Goal: Transaction & Acquisition: Register for event/course

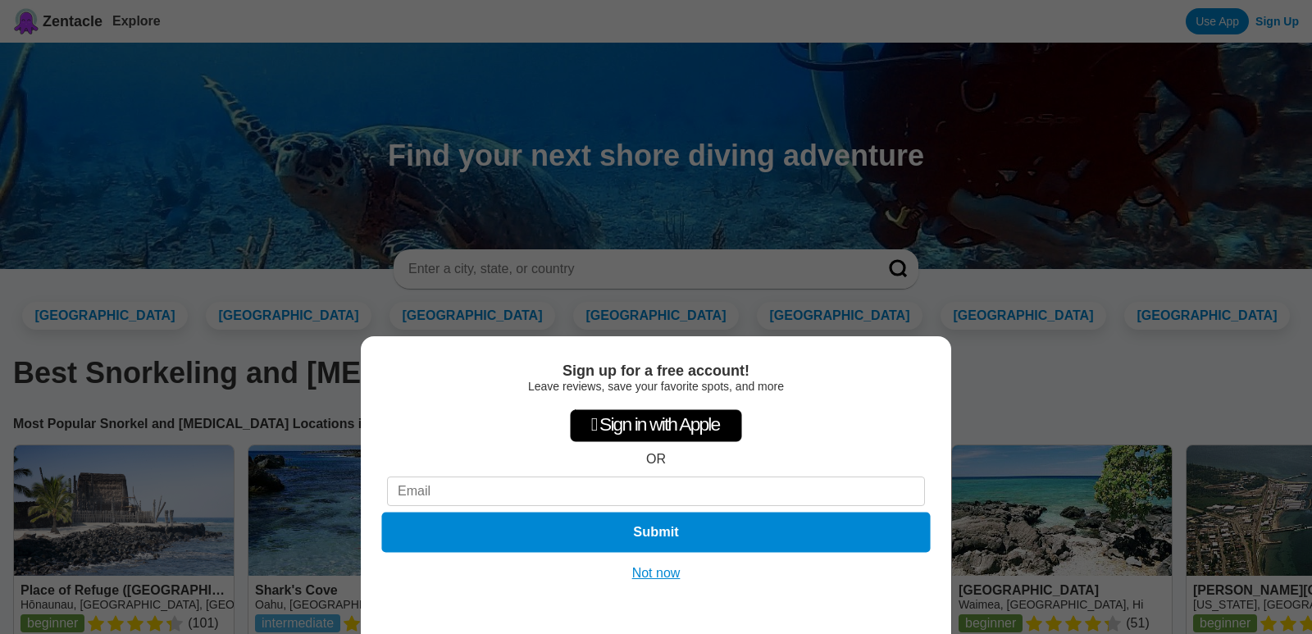
click at [657, 535] on button "Submit" at bounding box center [655, 532] width 549 height 40
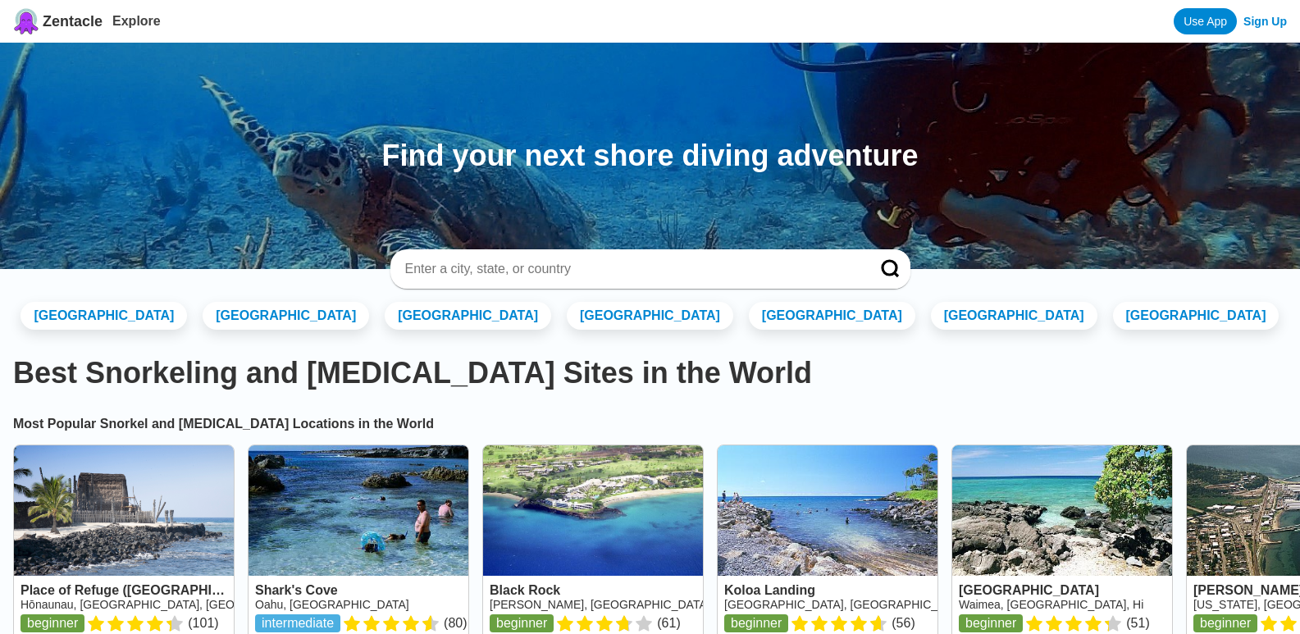
click at [1257, 19] on link "Sign Up" at bounding box center [1264, 21] width 43 height 13
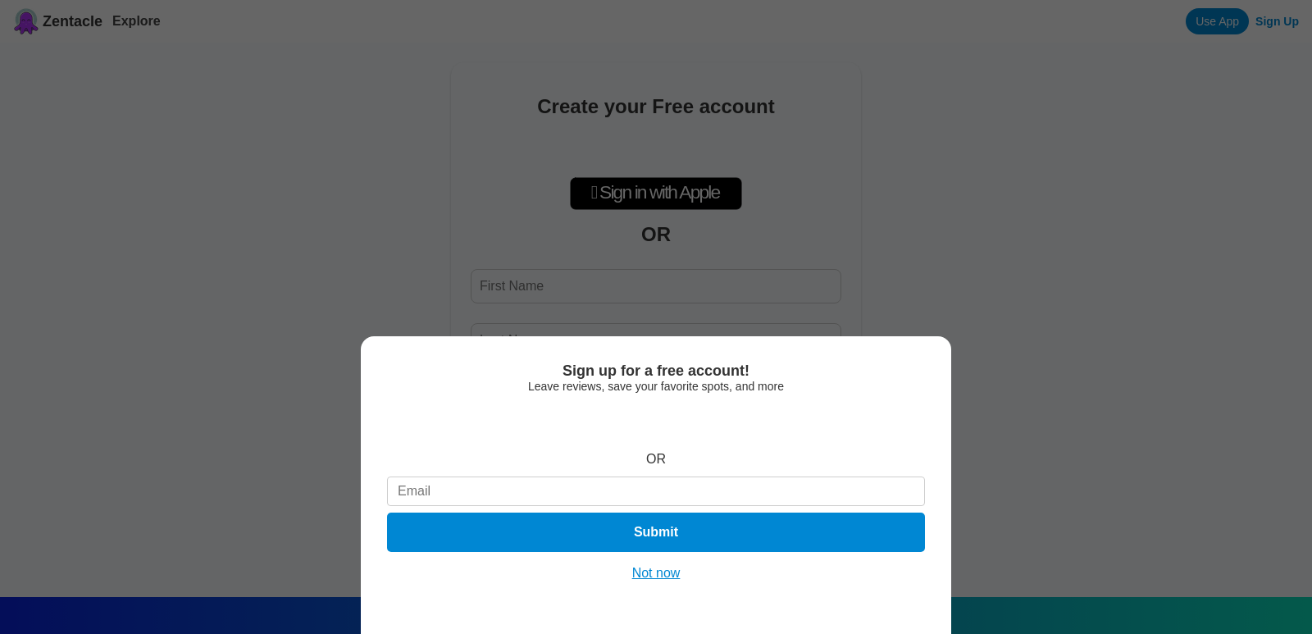
click at [641, 573] on button "Not now" at bounding box center [656, 573] width 58 height 16
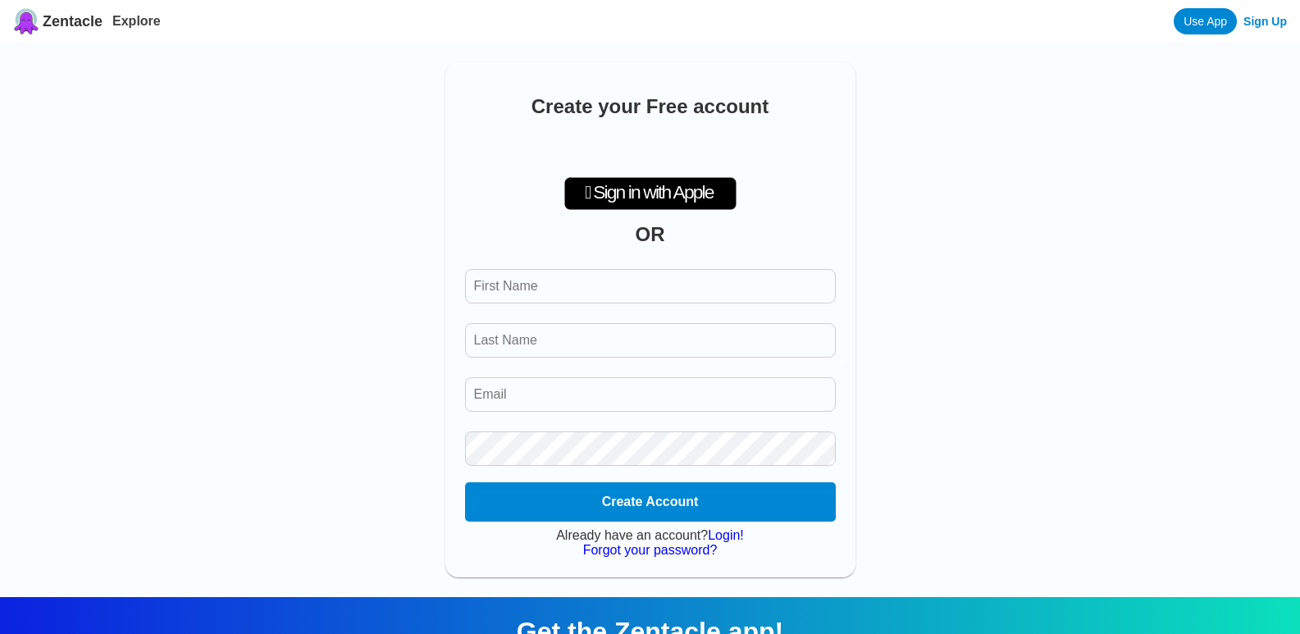
click at [576, 301] on input "First Name" at bounding box center [650, 286] width 371 height 34
drag, startPoint x: 512, startPoint y: 295, endPoint x: 502, endPoint y: 294, distance: 10.7
click at [502, 294] on input "First Name" at bounding box center [650, 286] width 371 height 34
type input "Al Madina"
click at [479, 339] on input "Last Name" at bounding box center [650, 340] width 371 height 34
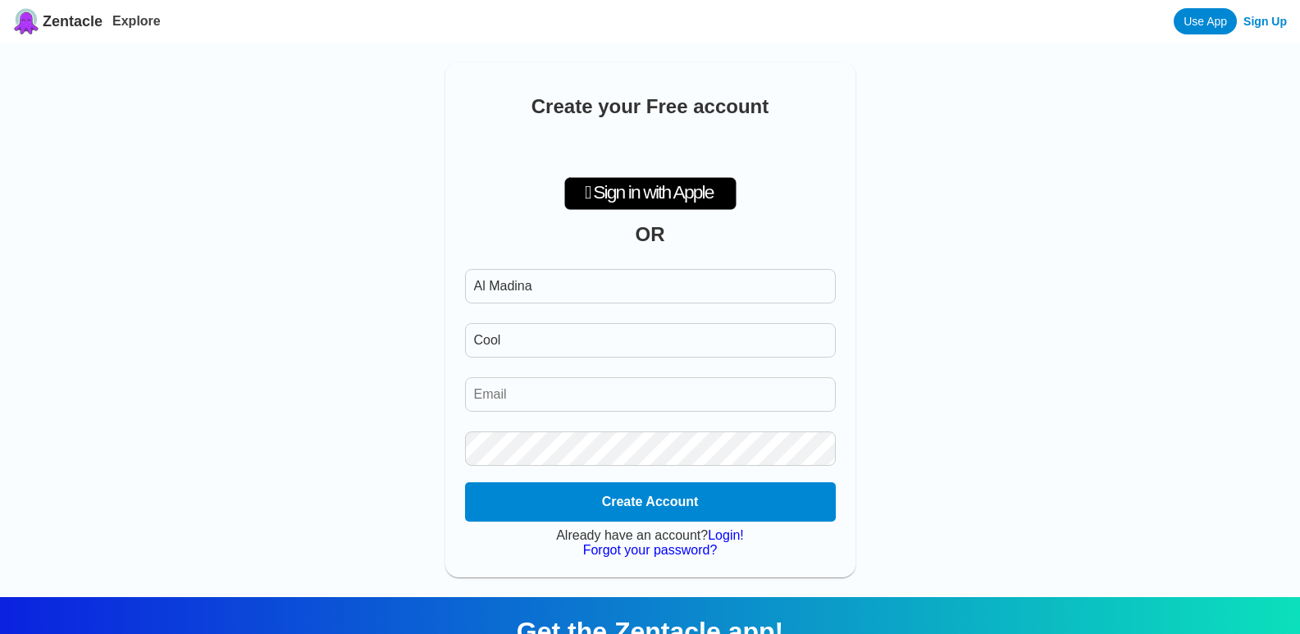
type input "Cool"
click at [487, 407] on input "Email" at bounding box center [650, 394] width 371 height 34
type input "madinacool95@gmail.com"
click at [476, 508] on button "Create Account" at bounding box center [650, 502] width 378 height 40
click at [681, 506] on button "Create Account" at bounding box center [650, 502] width 378 height 40
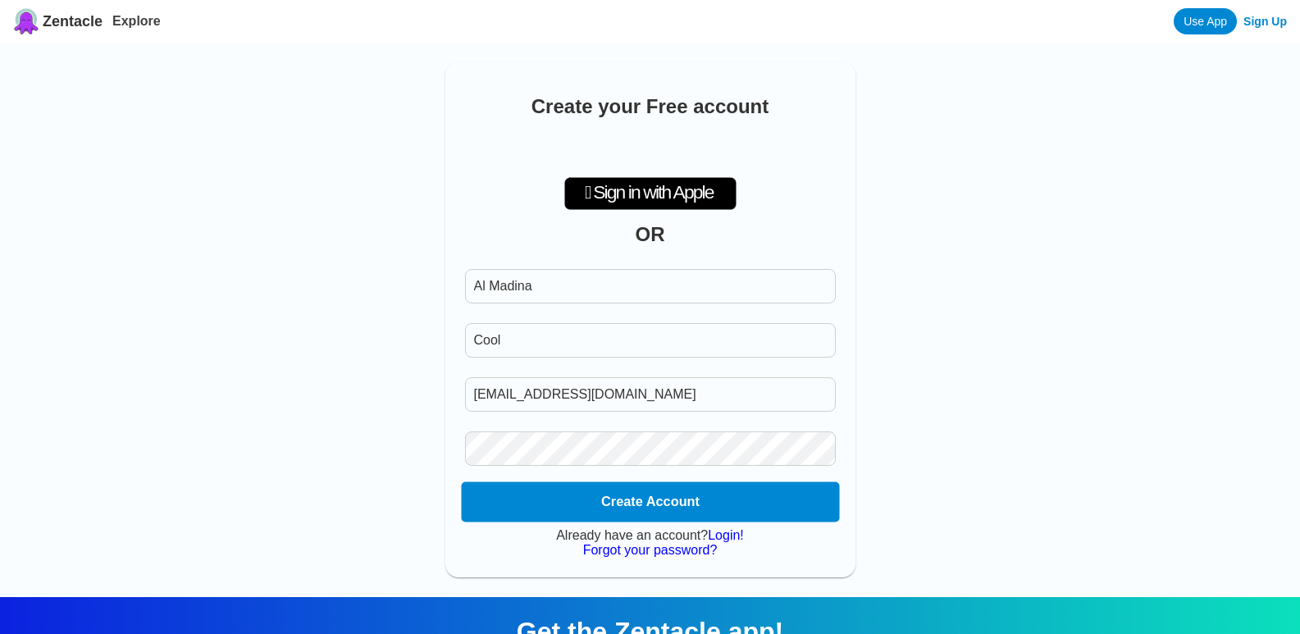
click at [681, 506] on button "Create Account" at bounding box center [650, 502] width 378 height 40
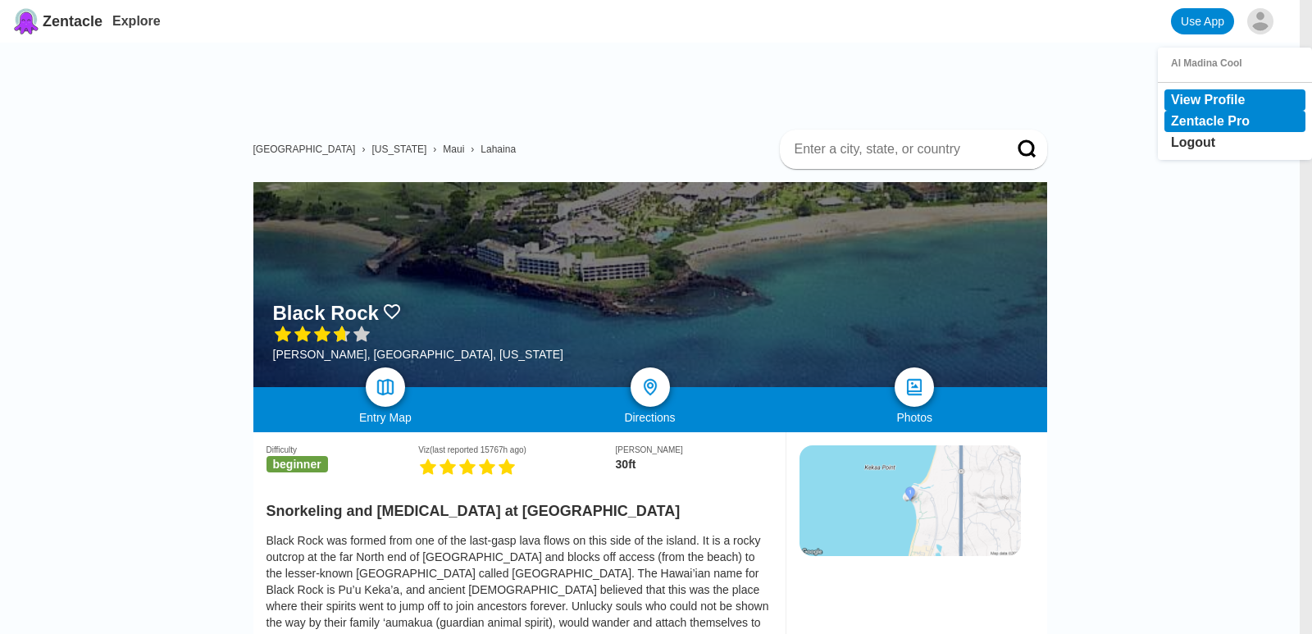
drag, startPoint x: 1185, startPoint y: 98, endPoint x: 1168, endPoint y: 124, distance: 30.2
click at [1184, 99] on link "View Profile" at bounding box center [1208, 100] width 74 height 14
